Goal: Transaction & Acquisition: Subscribe to service/newsletter

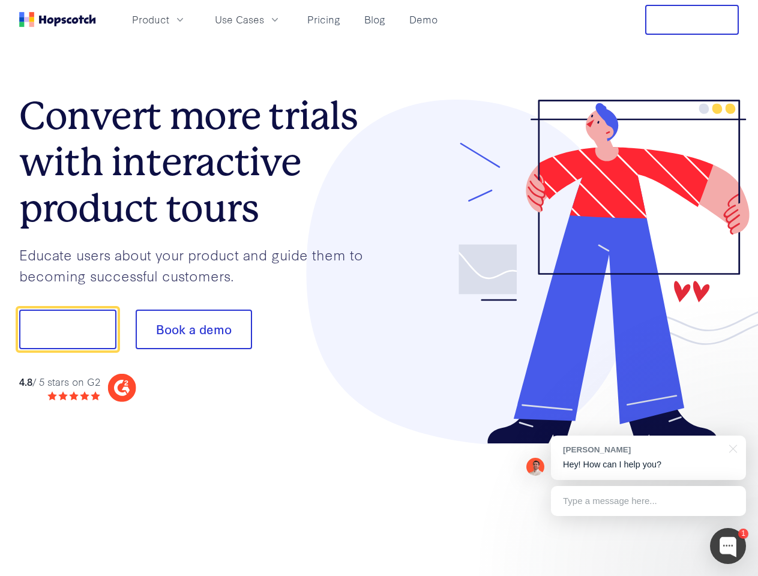
click at [379, 288] on div at bounding box center [559, 272] width 360 height 345
click at [169, 19] on span "Product" at bounding box center [150, 19] width 37 height 15
click at [264, 19] on span "Use Cases" at bounding box center [239, 19] width 49 height 15
click at [692, 20] on button "Free Trial" at bounding box center [692, 20] width 94 height 30
click at [67, 329] on button "Show me!" at bounding box center [67, 330] width 97 height 40
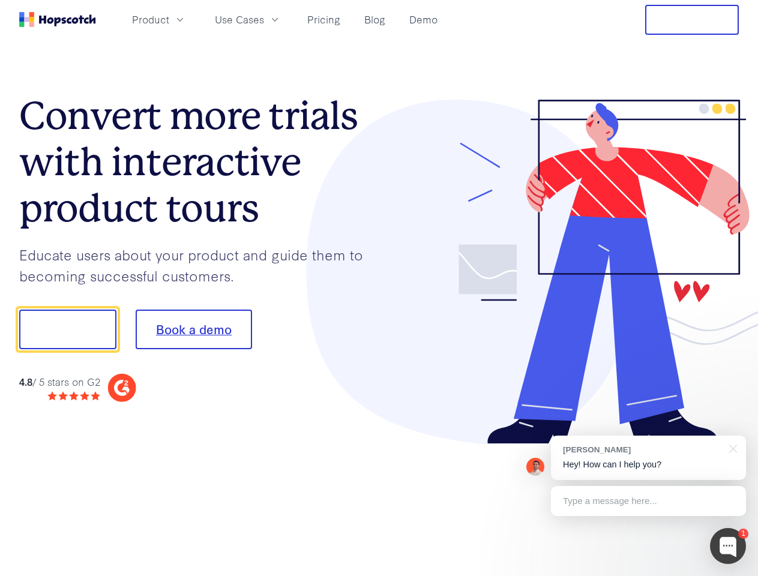
click at [193, 329] on button "Book a demo" at bounding box center [194, 330] width 116 height 40
click at [728, 546] on div at bounding box center [728, 546] width 36 height 36
click at [648, 458] on div "[PERSON_NAME] Hey! How can I help you?" at bounding box center [648, 458] width 195 height 44
click at [731, 448] on div at bounding box center [633, 328] width 225 height 400
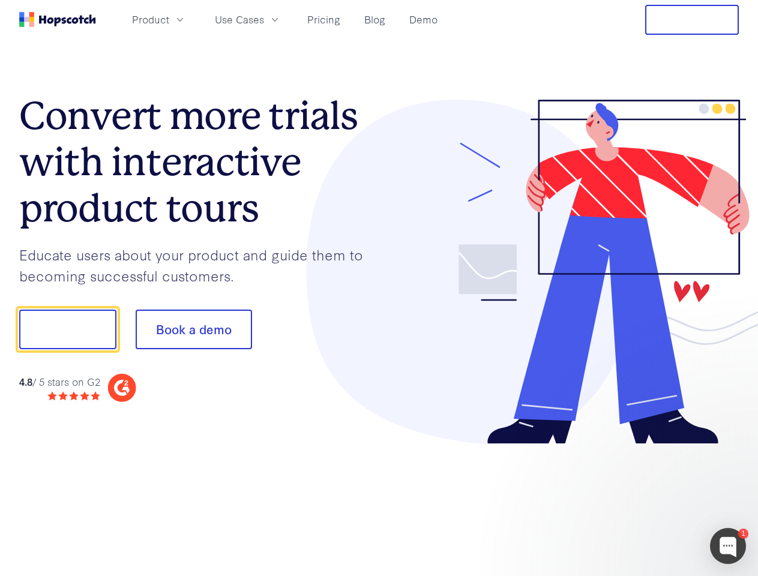
click at [648, 501] on div at bounding box center [633, 408] width 225 height 239
